Goal: Transaction & Acquisition: Purchase product/service

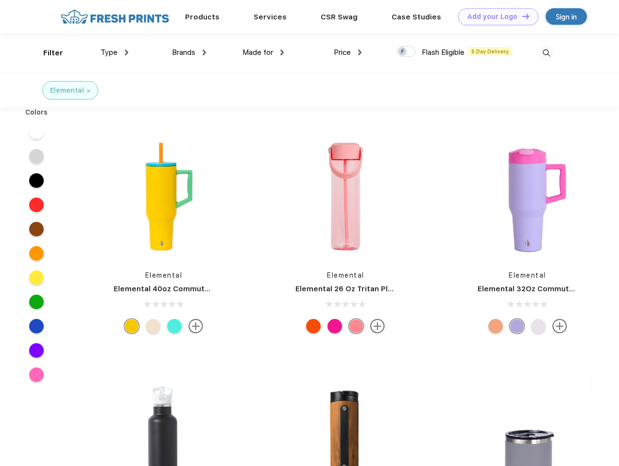
click at [495, 17] on link "Add your Logo Design Tool" at bounding box center [498, 16] width 80 height 17
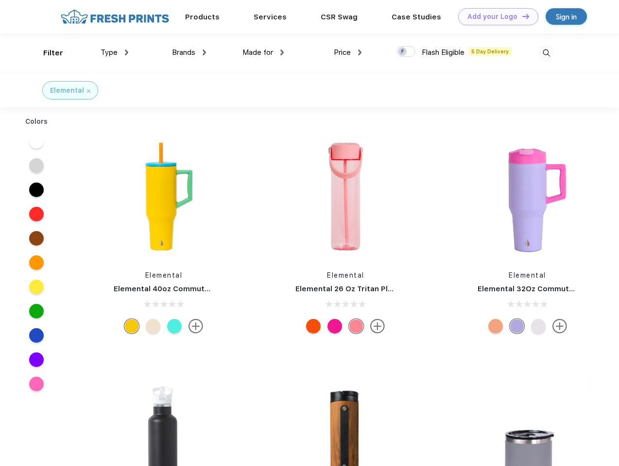
click at [0, 0] on div "Design Tool" at bounding box center [0, 0] width 0 height 0
click at [521, 16] on link "Add your Logo Design Tool" at bounding box center [498, 16] width 80 height 17
click at [47, 53] on div "Filter" at bounding box center [53, 53] width 20 height 11
click at [115, 52] on span "Type" at bounding box center [109, 52] width 17 height 9
click at [189, 52] on span "Brands" at bounding box center [183, 52] width 23 height 9
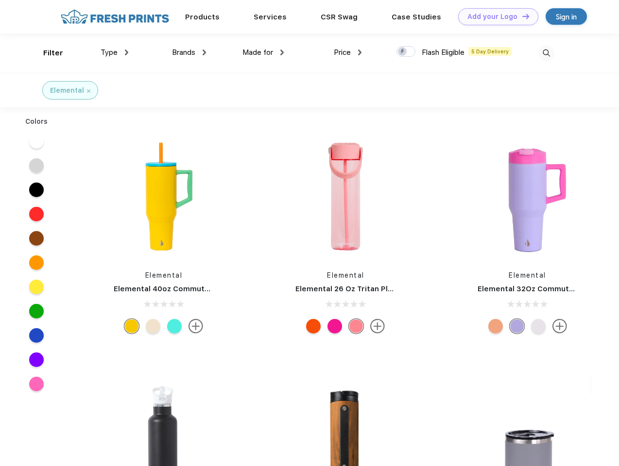
click at [263, 52] on span "Made for" at bounding box center [257, 52] width 31 height 9
click at [348, 52] on span "Price" at bounding box center [342, 52] width 17 height 9
click at [406, 52] on div at bounding box center [405, 51] width 19 height 11
click at [403, 52] on input "checkbox" at bounding box center [399, 49] width 6 height 6
click at [546, 53] on img at bounding box center [546, 53] width 16 height 16
